Goal: Check status: Check status

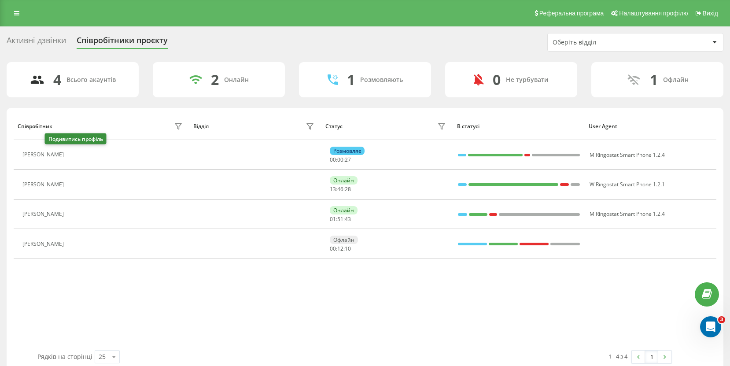
click at [70, 156] on icon at bounding box center [73, 155] width 7 height 7
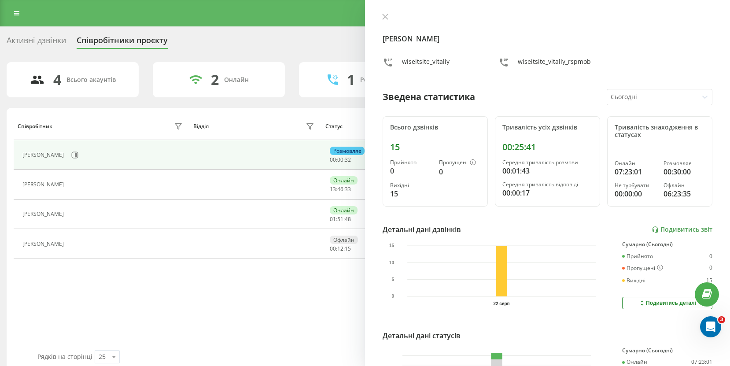
click at [230, 129] on div "Відділ" at bounding box center [254, 126] width 123 height 14
click at [326, 51] on div "Активні дзвінки Співробітники проєкту Оберіть відділ" at bounding box center [365, 42] width 717 height 19
click at [391, 15] on button at bounding box center [385, 17] width 11 height 8
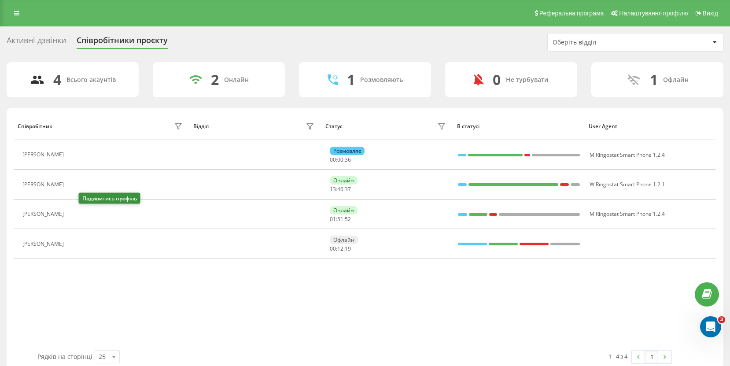
click at [76, 213] on icon at bounding box center [75, 214] width 2 height 4
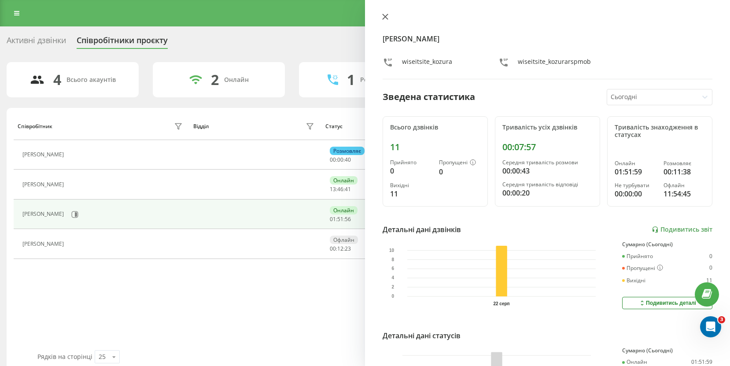
click at [383, 18] on icon at bounding box center [385, 17] width 6 height 6
